Goal: Task Accomplishment & Management: Manage account settings

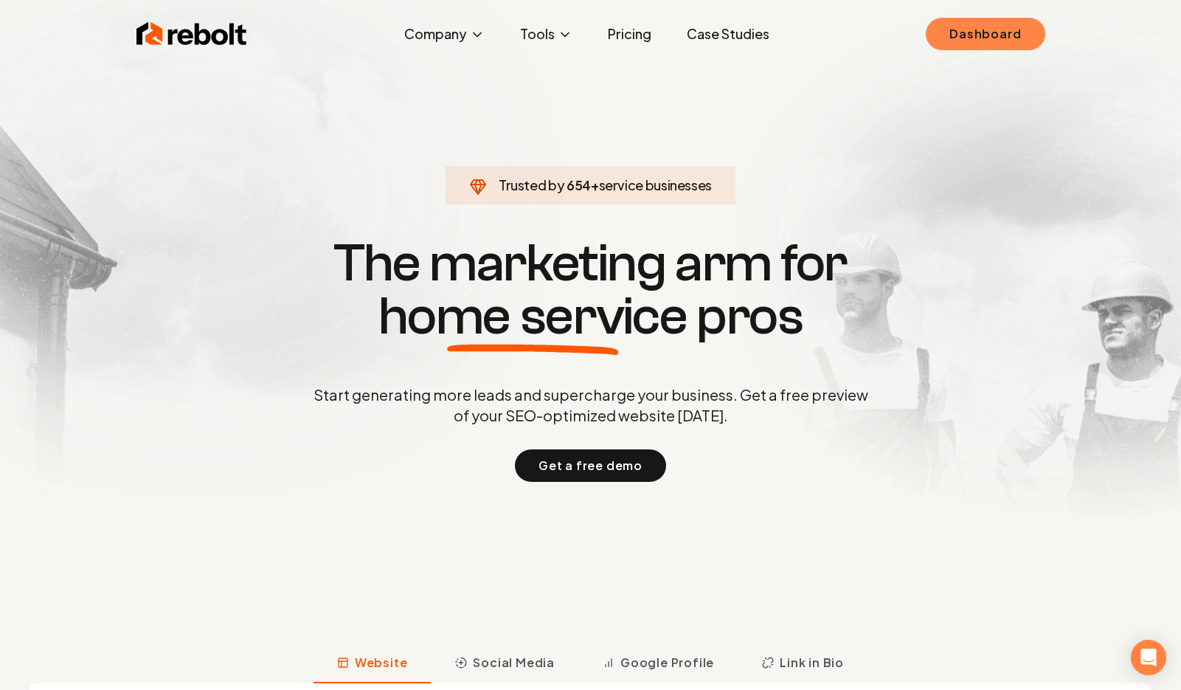
click at [993, 41] on link "Dashboard" at bounding box center [985, 34] width 119 height 32
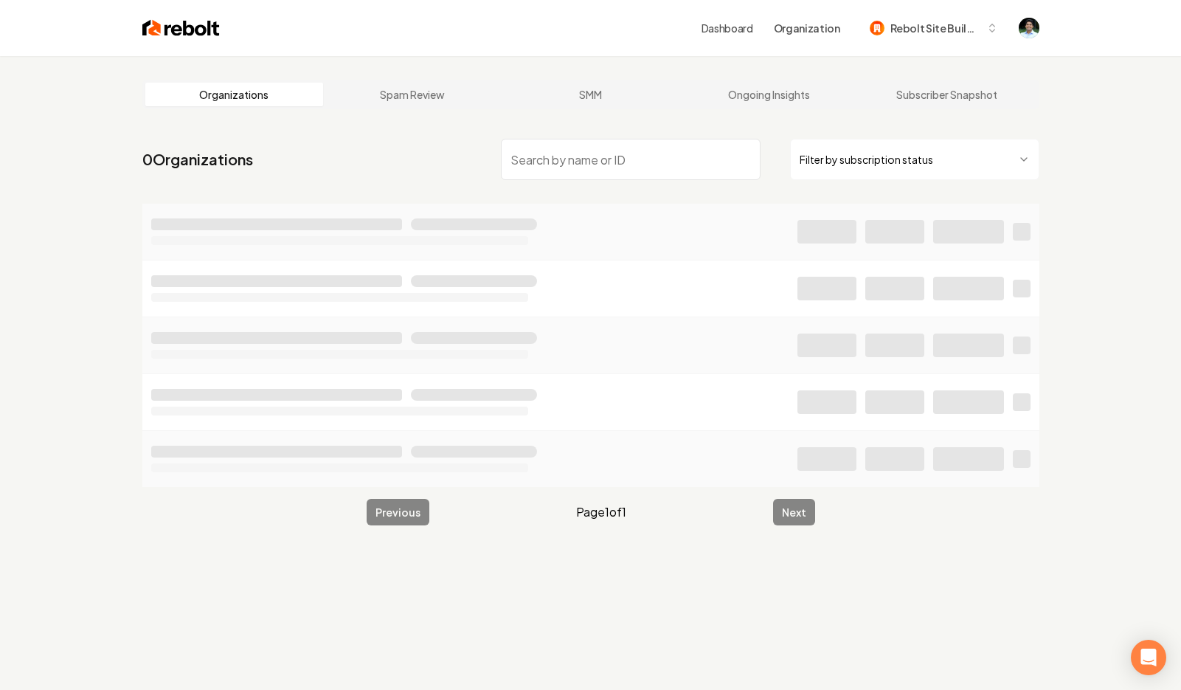
click at [506, 98] on link "SMM" at bounding box center [591, 95] width 178 height 24
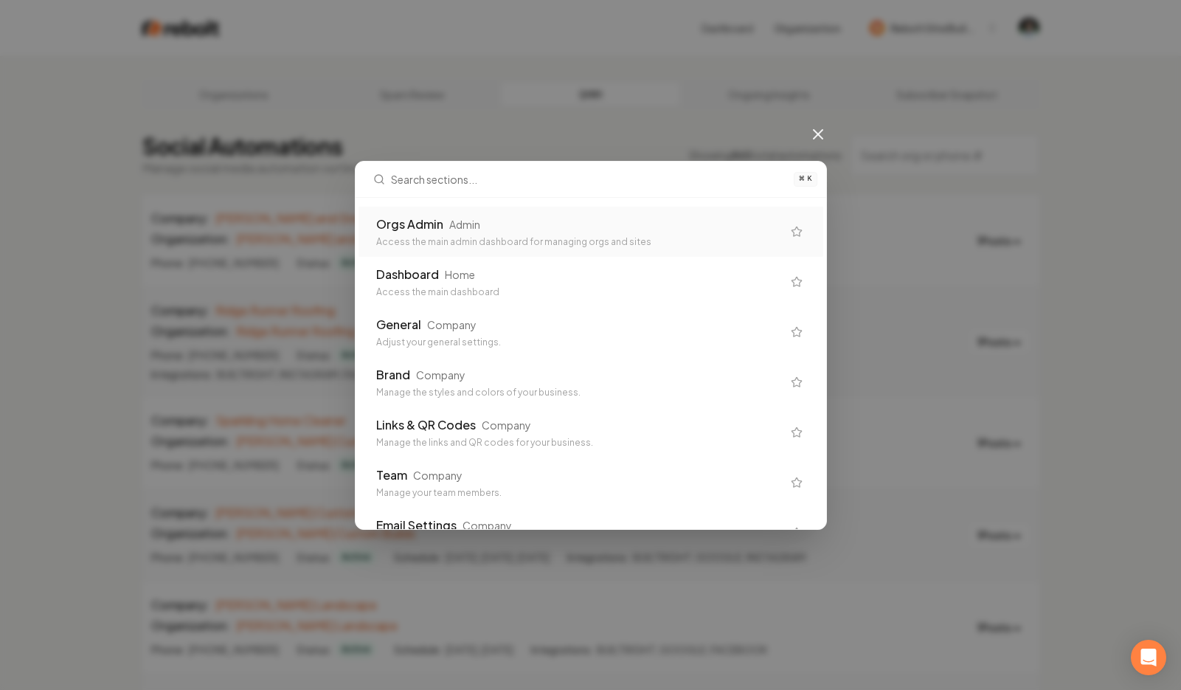
click at [473, 237] on div "Access the main admin dashboard for managing orgs and sites" at bounding box center [579, 242] width 406 height 12
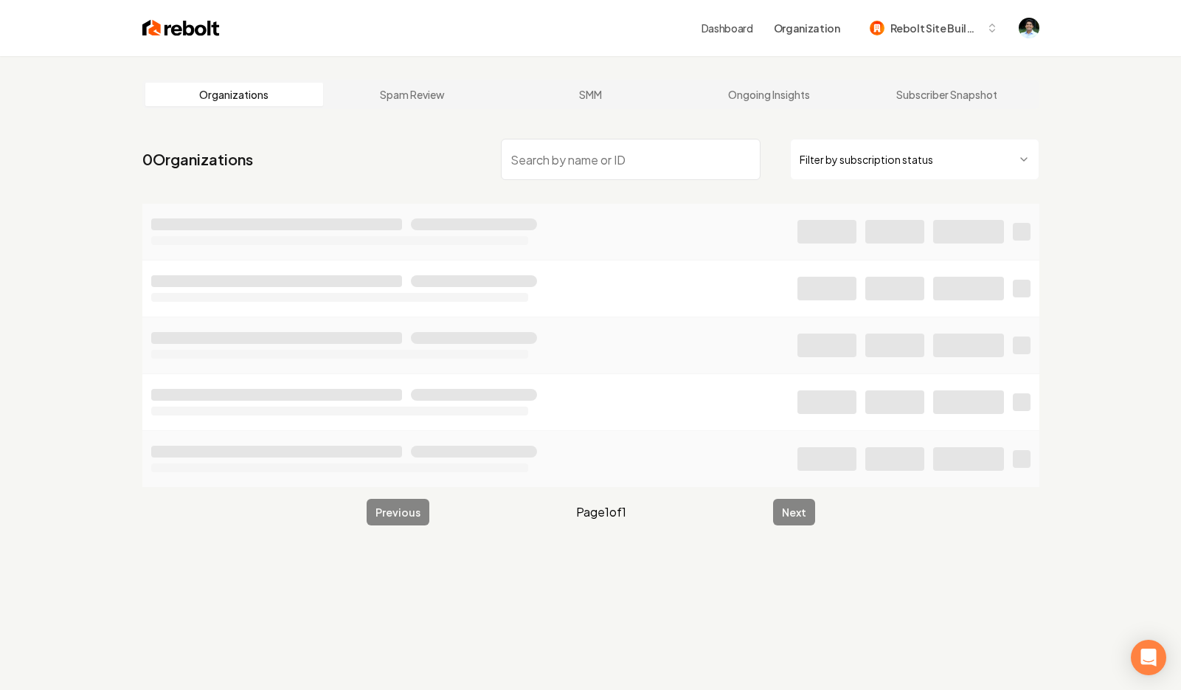
click at [560, 153] on input "search" at bounding box center [631, 159] width 260 height 41
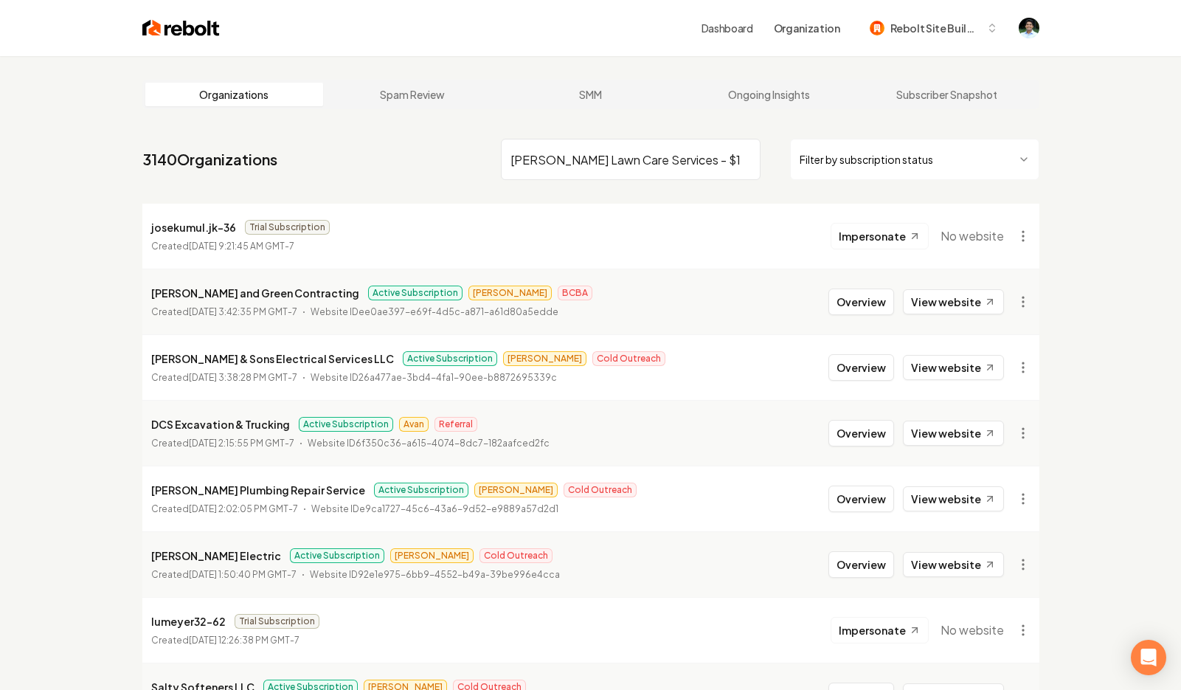
drag, startPoint x: 664, startPoint y: 163, endPoint x: 758, endPoint y: 156, distance: 94.7
click at [757, 156] on input "Dannys Lawn Care Services - $149/mo" at bounding box center [631, 159] width 260 height 41
type input "Dannys Lawn Care Services"
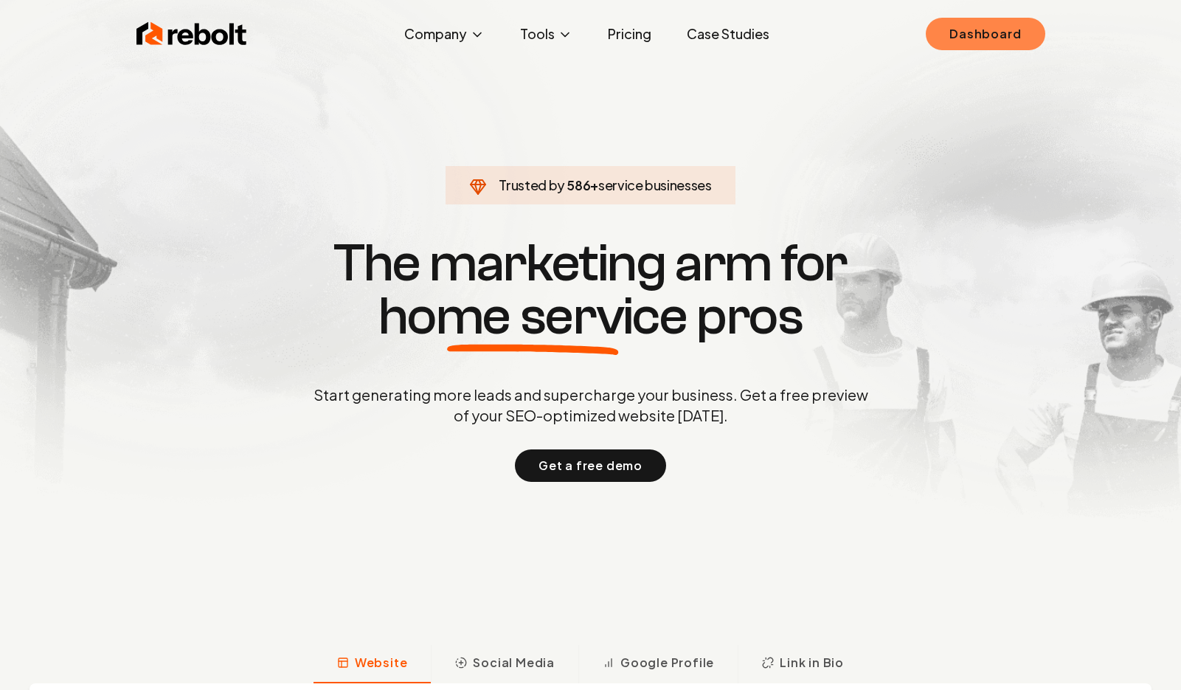
click at [939, 33] on link "Dashboard" at bounding box center [985, 34] width 119 height 32
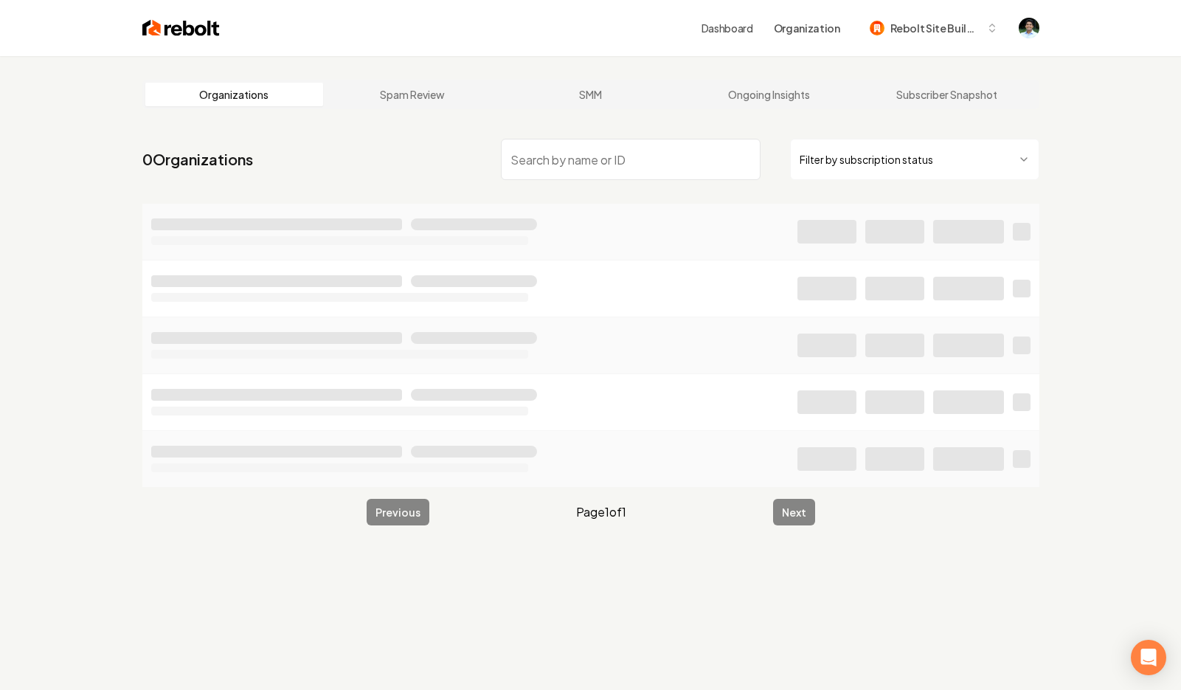
click at [585, 171] on input "search" at bounding box center [631, 159] width 260 height 41
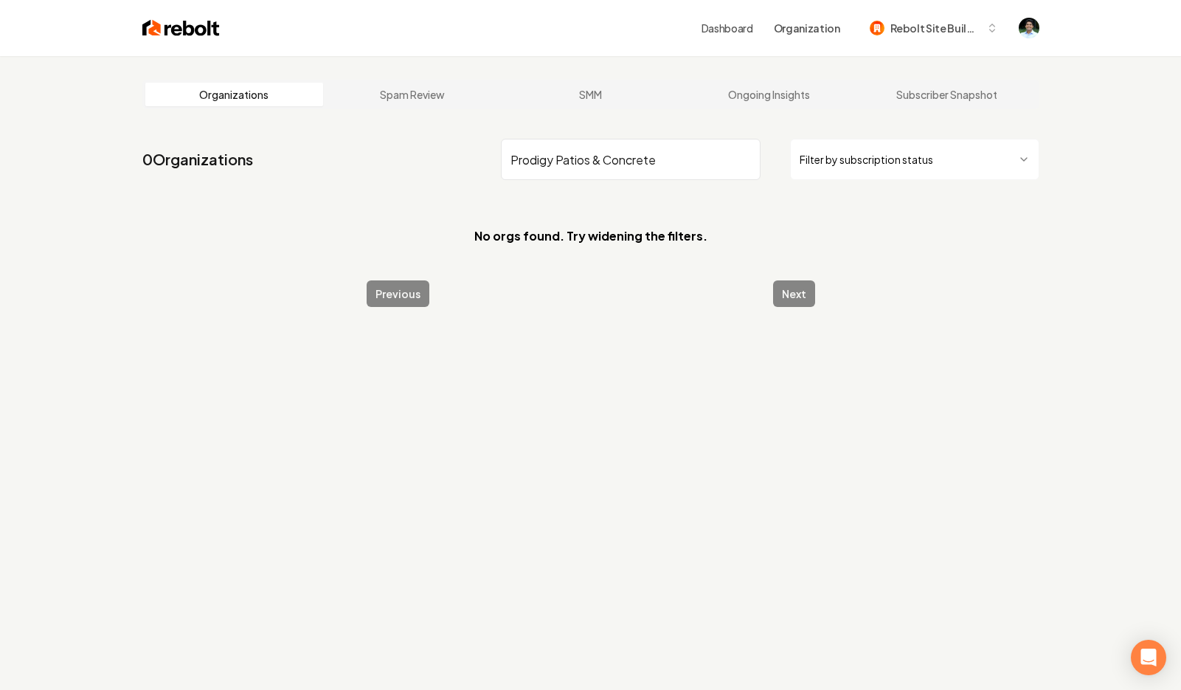
click at [631, 158] on input "Prodigy Patios & Concrete" at bounding box center [631, 159] width 260 height 41
click at [514, 159] on input "Prodigy Patios & Concrete" at bounding box center [631, 159] width 260 height 41
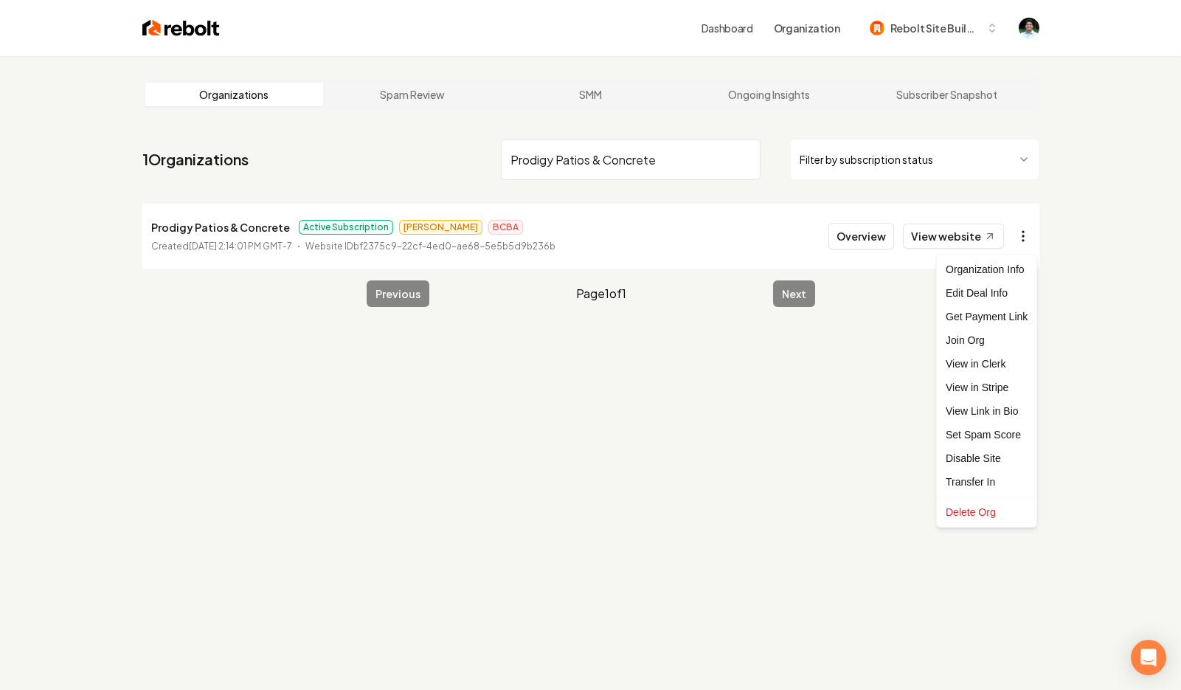
click at [1027, 232] on html "Dashboard Organization Rebolt Site Builder Organizations Spam Review SMM Ongoin…" at bounding box center [590, 345] width 1181 height 690
click at [978, 389] on link "View in Stripe" at bounding box center [987, 387] width 94 height 24
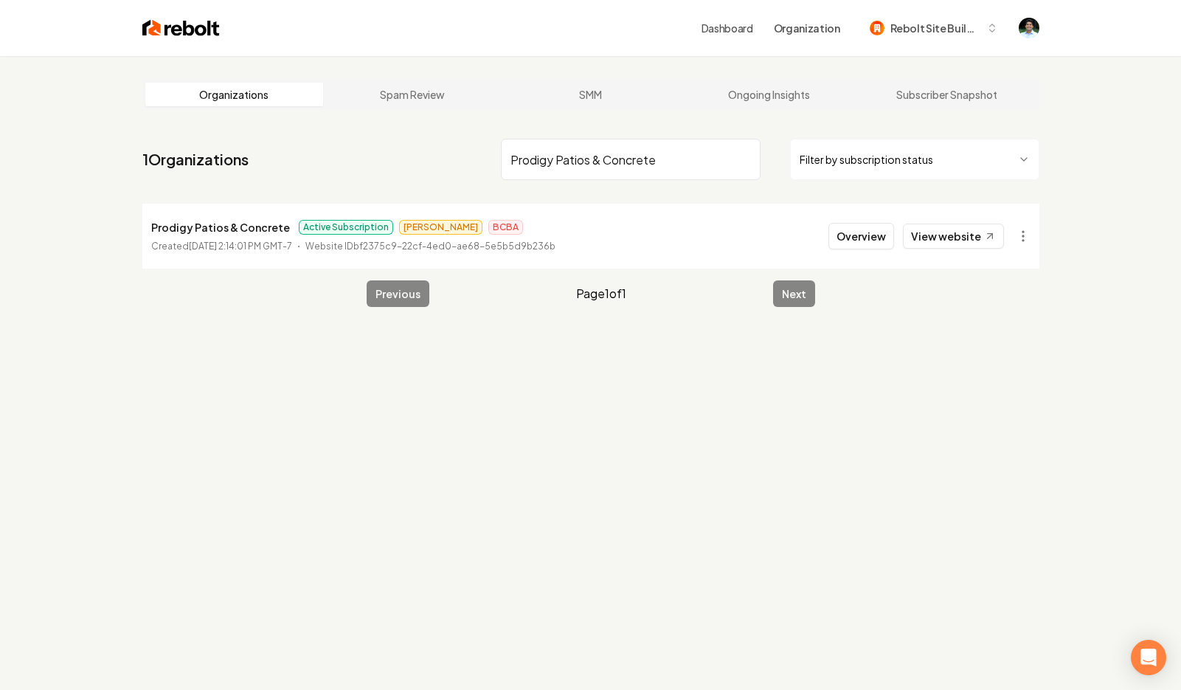
click at [589, 159] on input "Prodigy Patios & Concrete" at bounding box center [631, 159] width 260 height 41
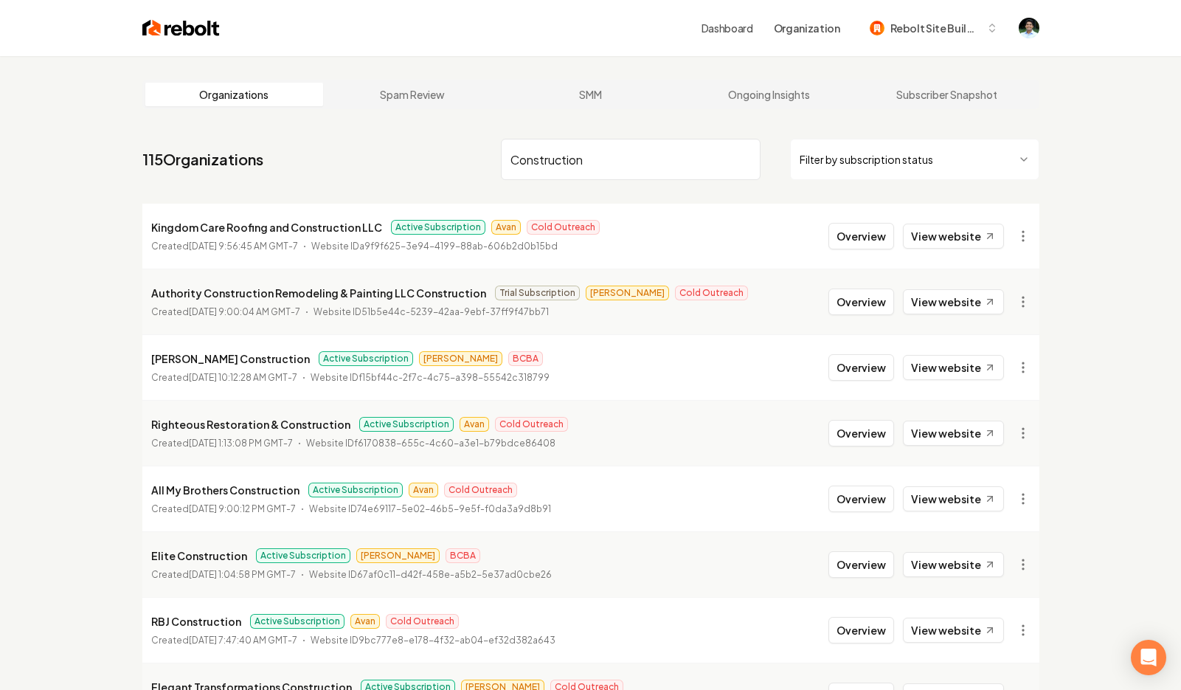
click at [581, 167] on input "Construction" at bounding box center [631, 159] width 260 height 41
type input "western mass"
